Goal: Find specific page/section: Find specific page/section

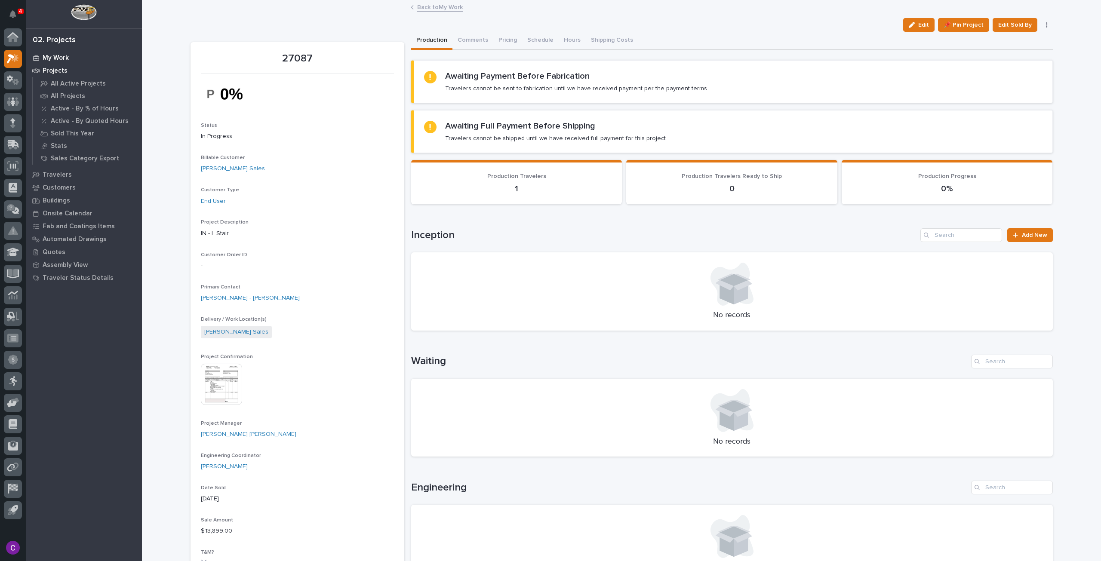
click at [54, 58] on p "My Work" at bounding box center [56, 58] width 26 height 8
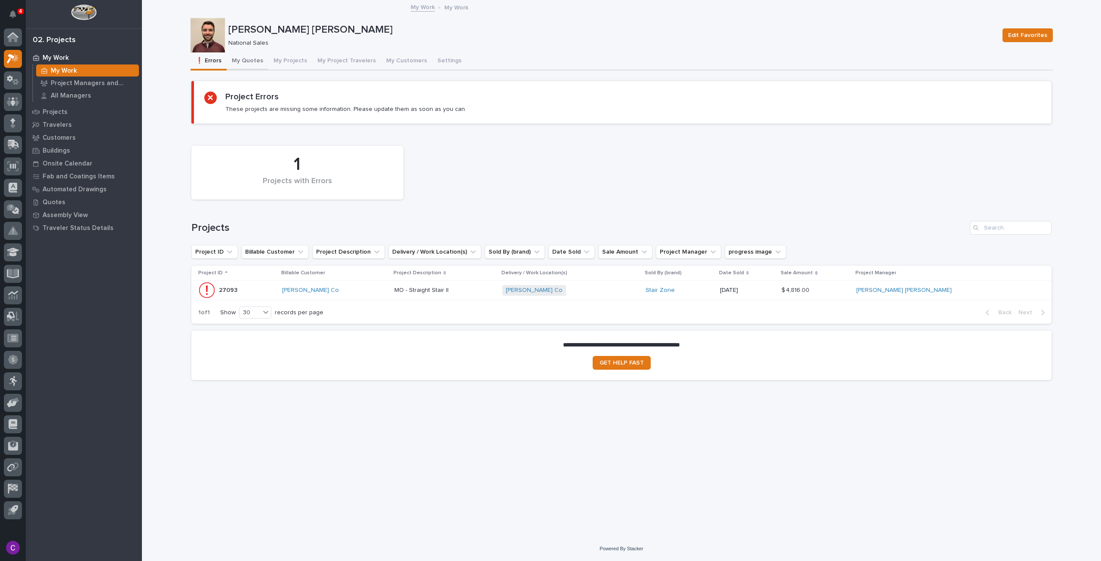
click at [254, 61] on button "My Quotes" at bounding box center [248, 61] width 42 height 18
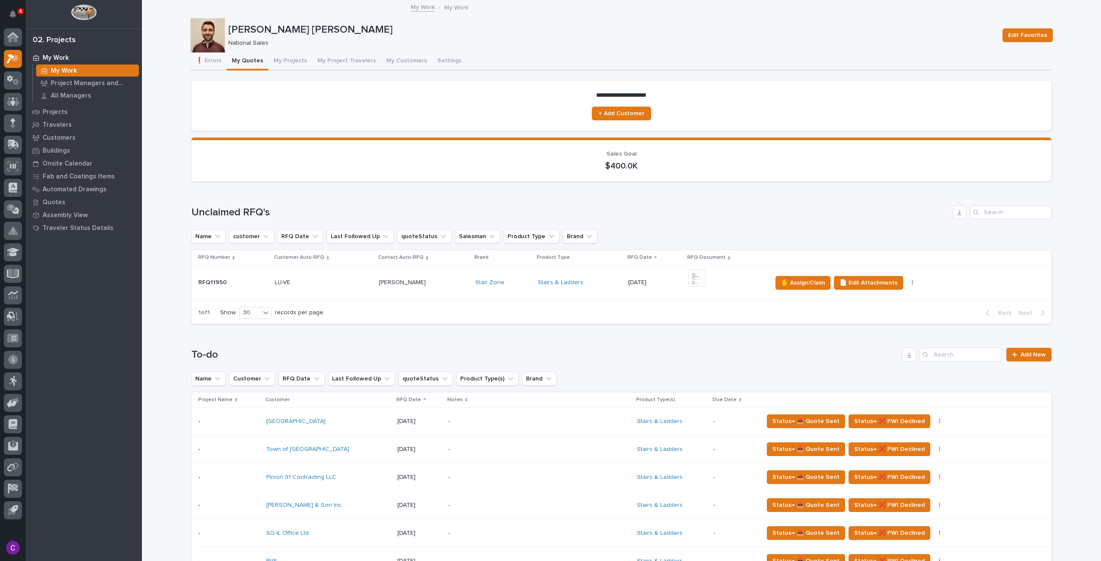
click at [591, 282] on div "Stairs & Ladders" at bounding box center [580, 282] width 84 height 7
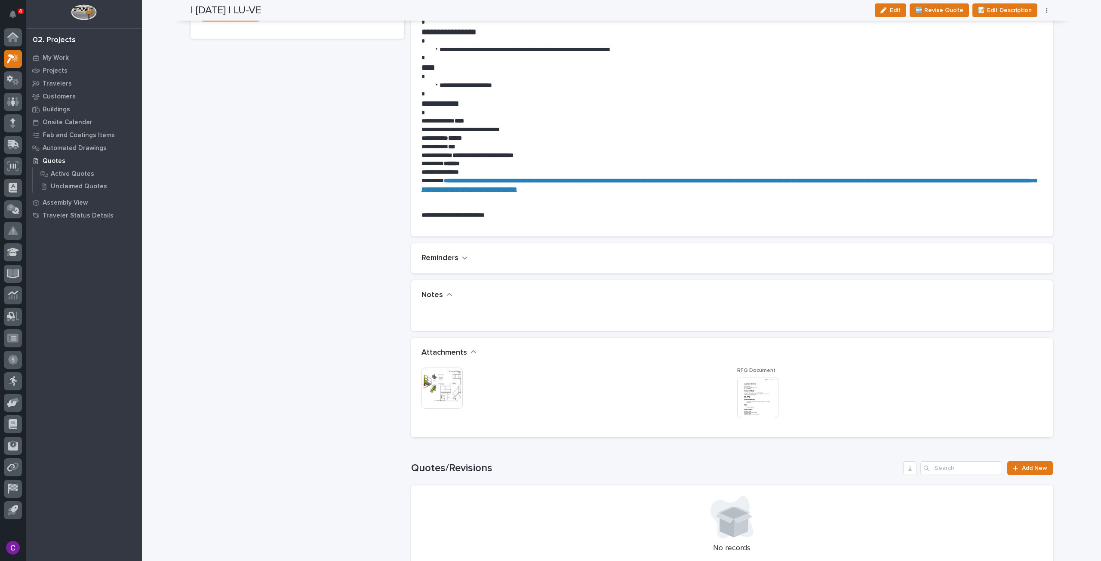
scroll to position [559, 0]
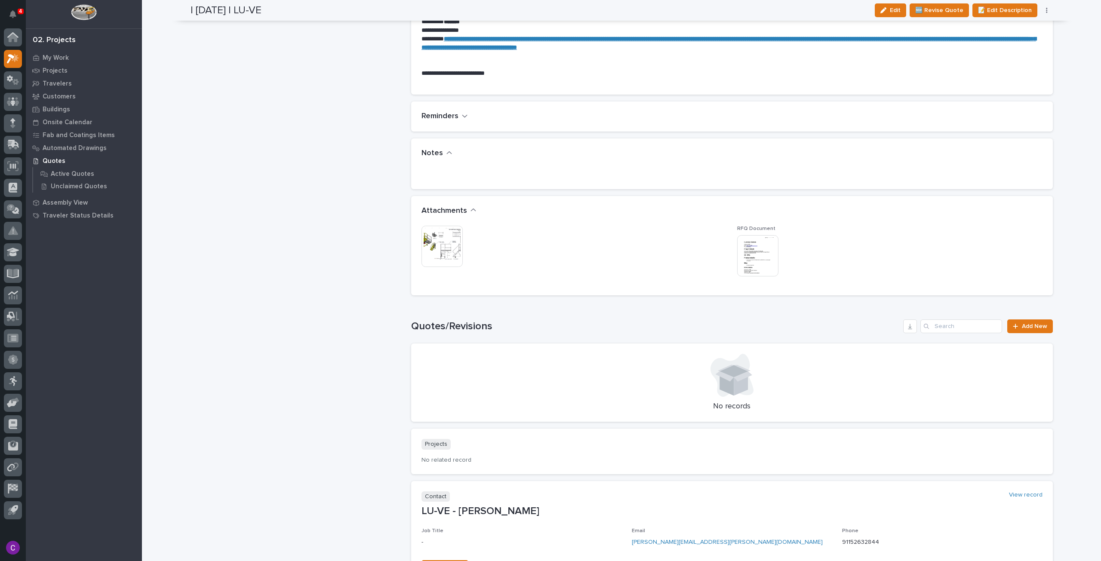
click at [442, 247] on img at bounding box center [441, 246] width 41 height 41
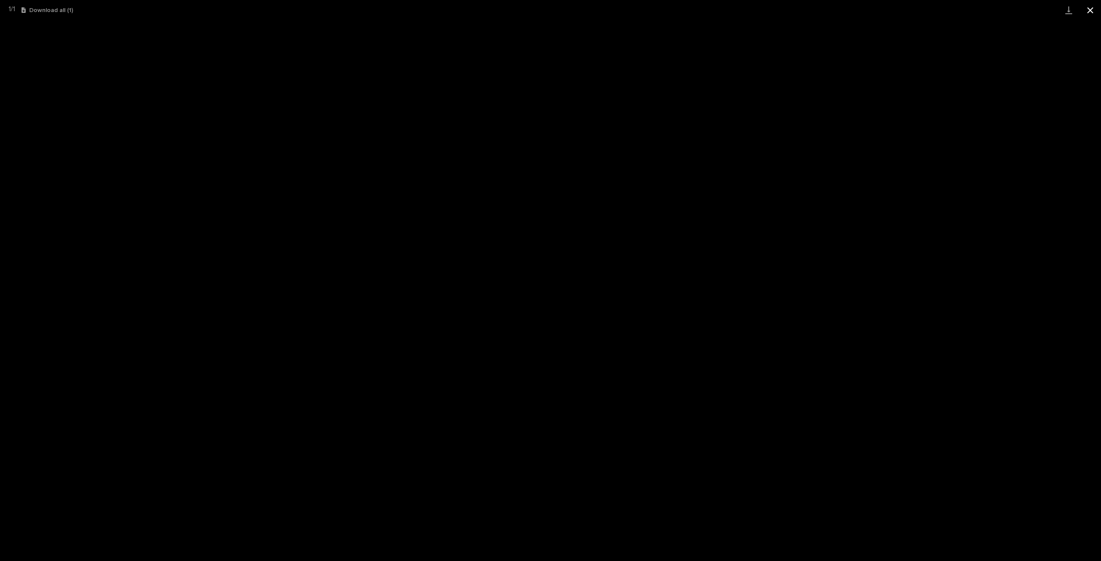
click at [1085, 6] on button "Close gallery" at bounding box center [1090, 10] width 22 height 20
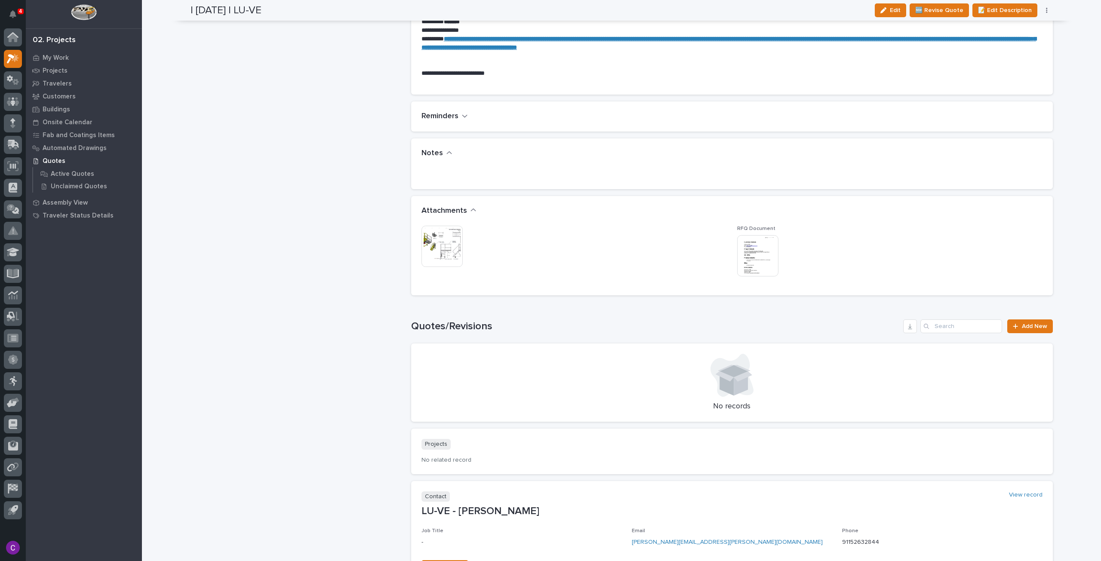
click at [760, 264] on img at bounding box center [757, 255] width 41 height 41
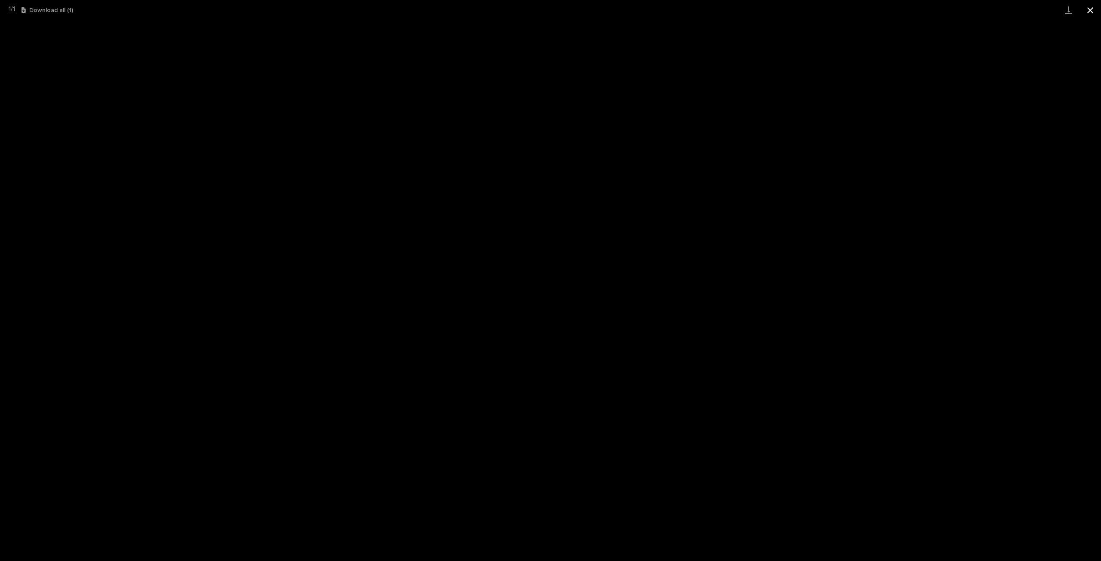
click at [1082, 6] on button "Close gallery" at bounding box center [1090, 10] width 22 height 20
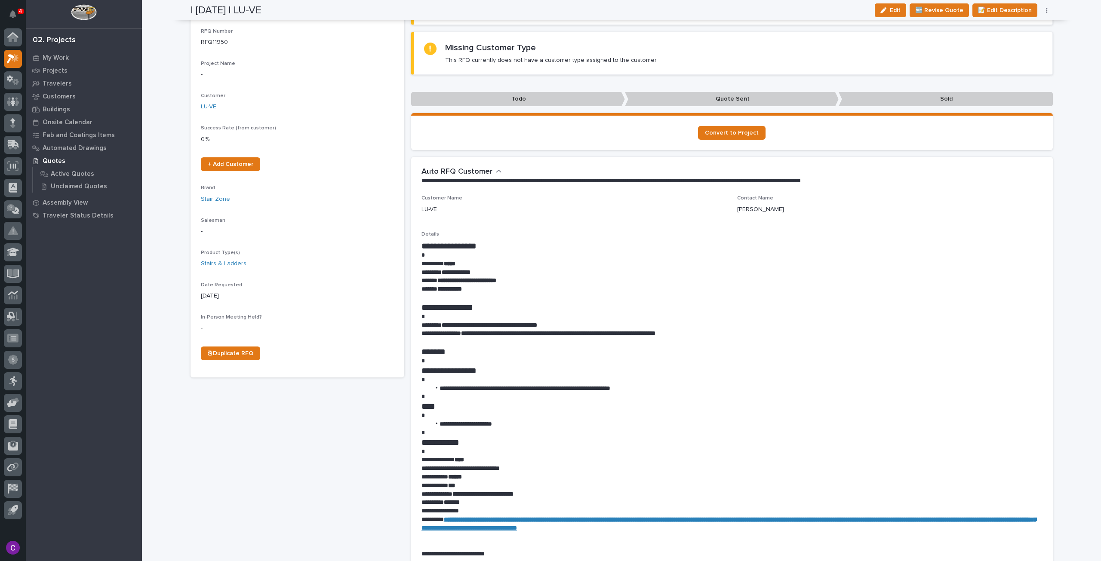
scroll to position [0, 0]
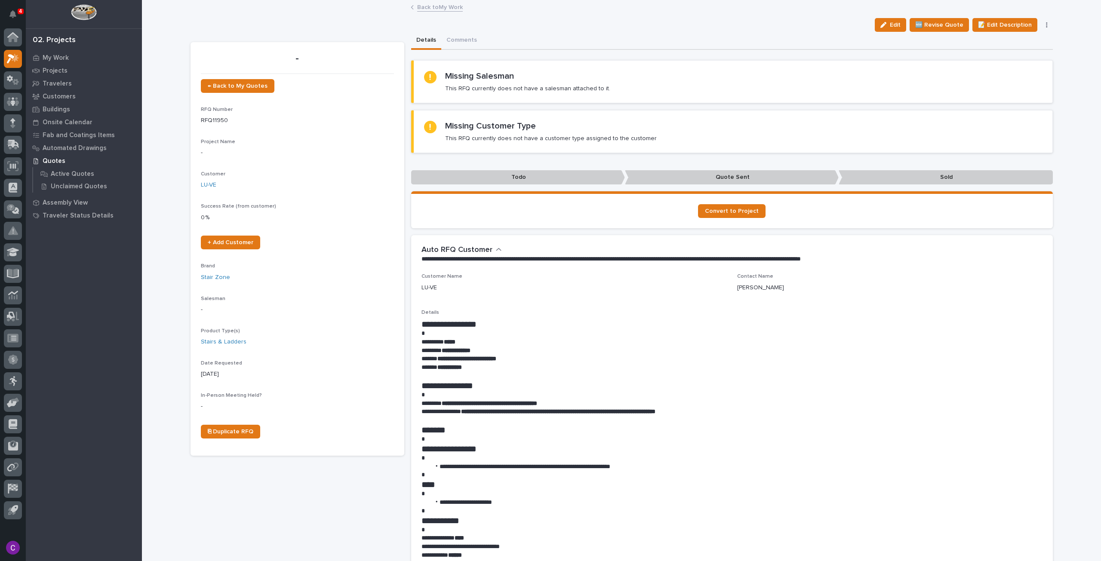
click at [442, 7] on link "Back to My Work" at bounding box center [440, 7] width 46 height 10
